Goal: Task Accomplishment & Management: Use online tool/utility

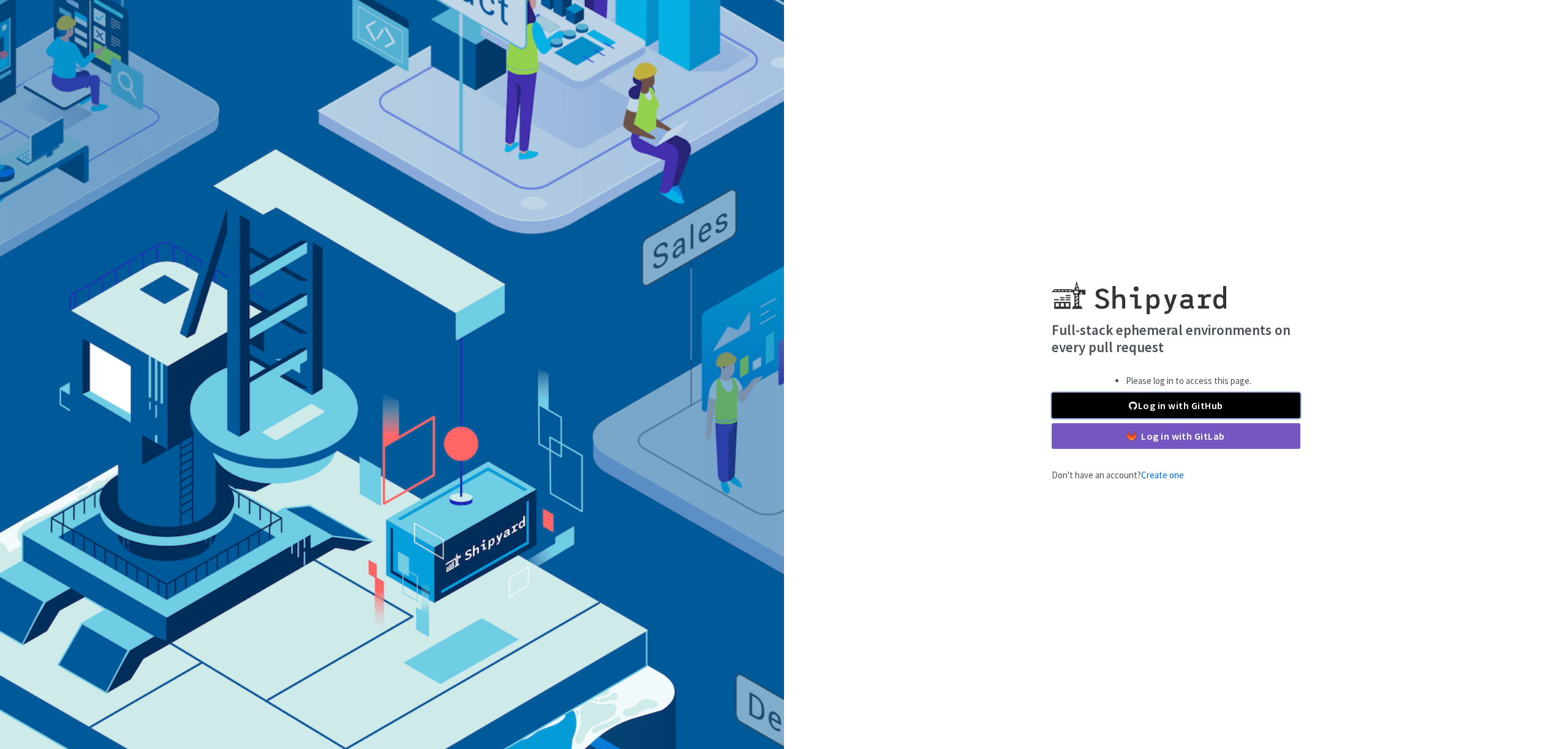
click at [1144, 411] on link "Log in with GitHub" at bounding box center [1176, 405] width 249 height 26
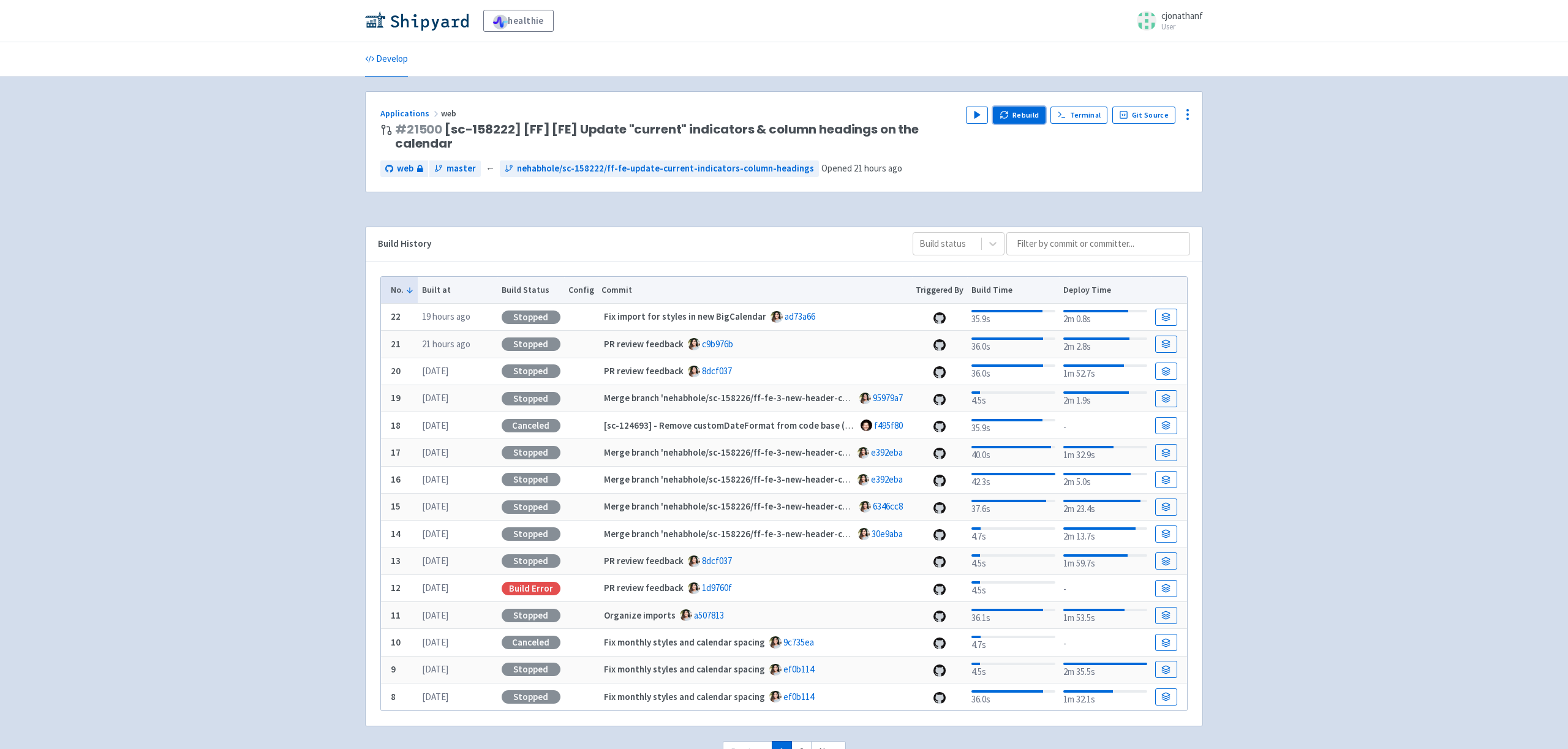
click at [1018, 115] on button "Rebuild" at bounding box center [1020, 115] width 53 height 17
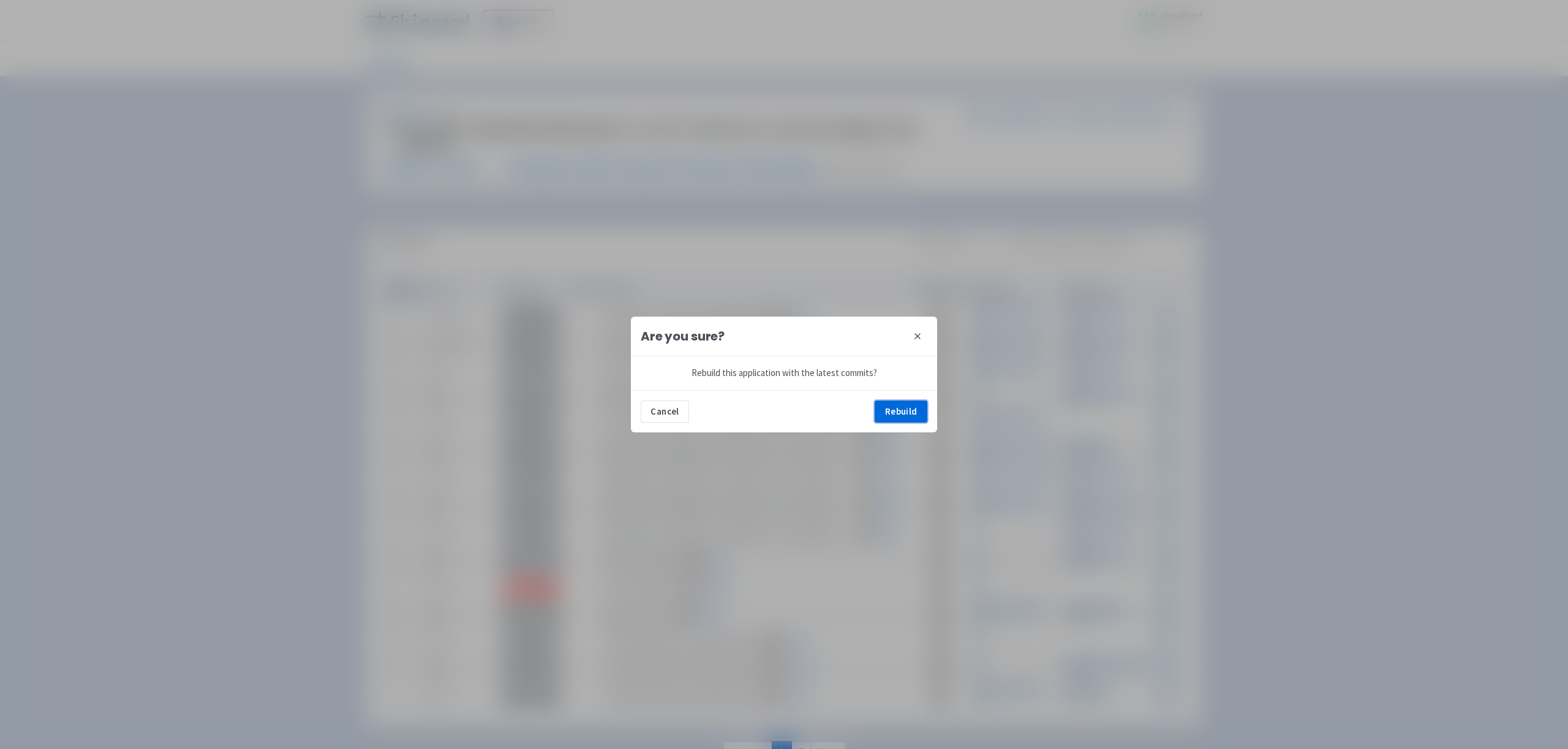
click at [896, 410] on button "Rebuild" at bounding box center [901, 411] width 53 height 22
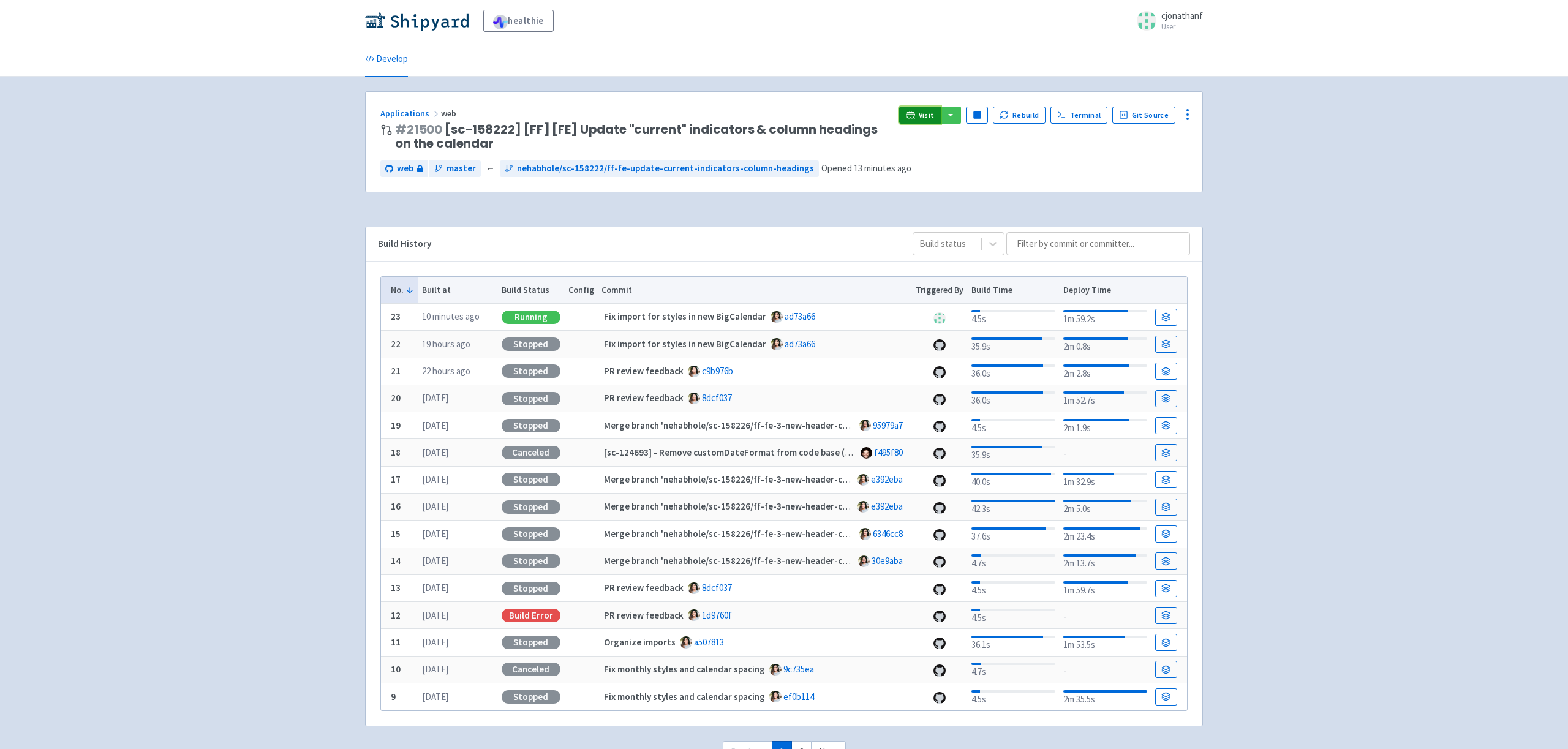
click at [932, 113] on span "Visit" at bounding box center [927, 115] width 16 height 10
